Goal: Navigation & Orientation: Find specific page/section

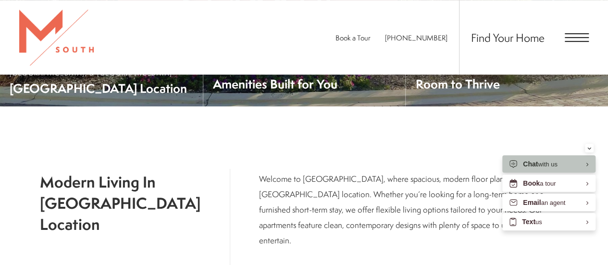
scroll to position [291, 0]
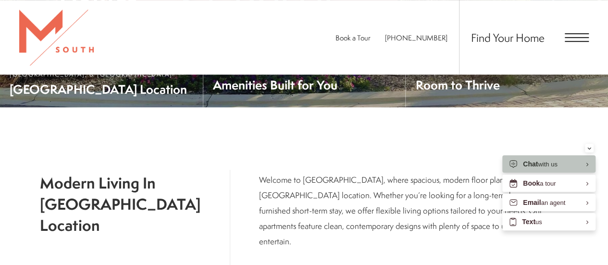
click at [585, 38] on span "Open Menu" at bounding box center [577, 37] width 24 height 9
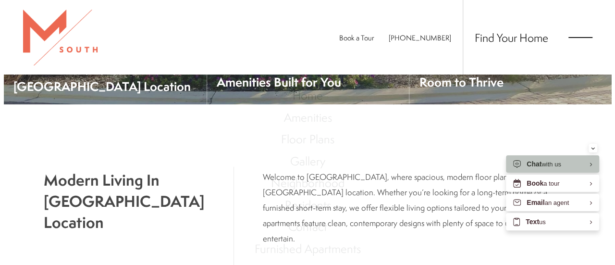
scroll to position [0, 0]
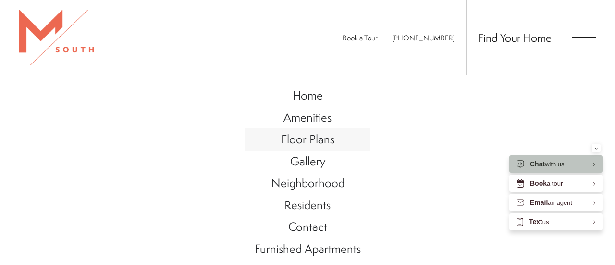
click at [316, 133] on span "Floor Plans" at bounding box center [307, 139] width 53 height 16
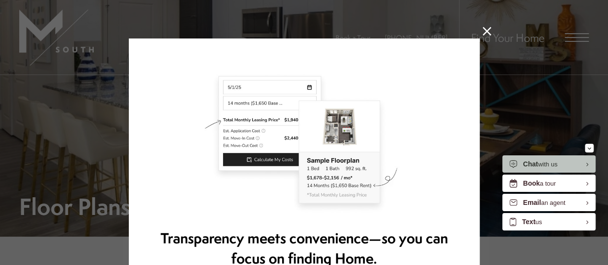
click at [483, 33] on icon at bounding box center [487, 31] width 9 height 9
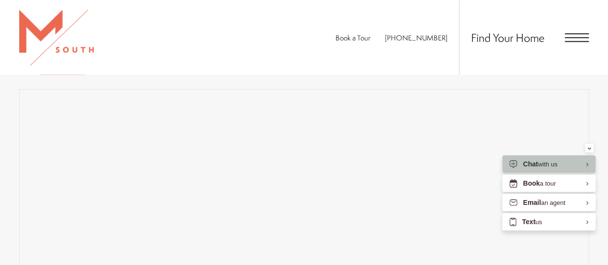
scroll to position [623, 0]
drag, startPoint x: 615, startPoint y: 25, endPoint x: 615, endPoint y: 91, distance: 66.3
drag, startPoint x: 593, startPoint y: 148, endPoint x: 597, endPoint y: 151, distance: 5.4
click at [597, 151] on section "Map Floor Plans Bedrooms 1 Bedroom 2 Bedroom 3 Bedroom" at bounding box center [304, 199] width 608 height 390
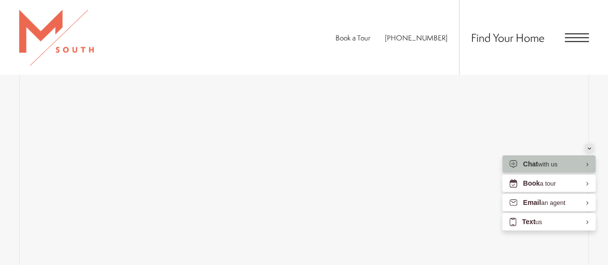
click at [588, 150] on div "Minimize" at bounding box center [589, 148] width 4 height 9
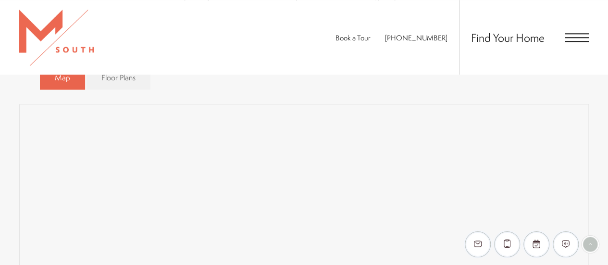
scroll to position [660, 0]
